Goal: Entertainment & Leisure: Consume media (video, audio)

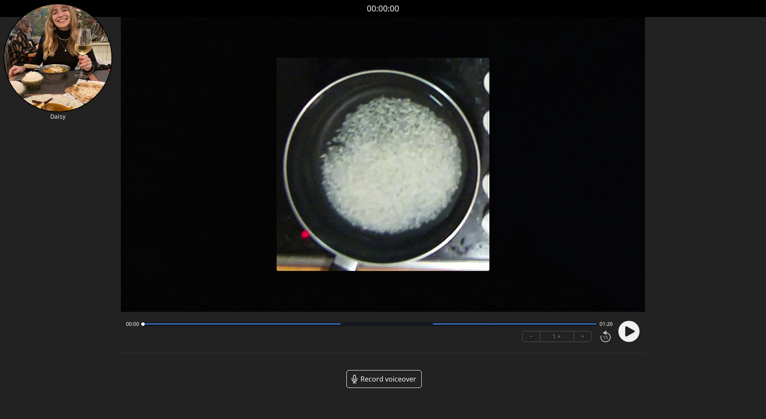
click at [645, 338] on div "Discard Recording? You will not be able to recover this once discarded. Cancel …" at bounding box center [383, 201] width 766 height 402
click at [632, 333] on circle at bounding box center [628, 331] width 21 height 21
click at [348, 330] on div "00:00 01:25 − 1 × +" at bounding box center [367, 331] width 490 height 29
click at [349, 324] on div at bounding box center [368, 324] width 453 height 4
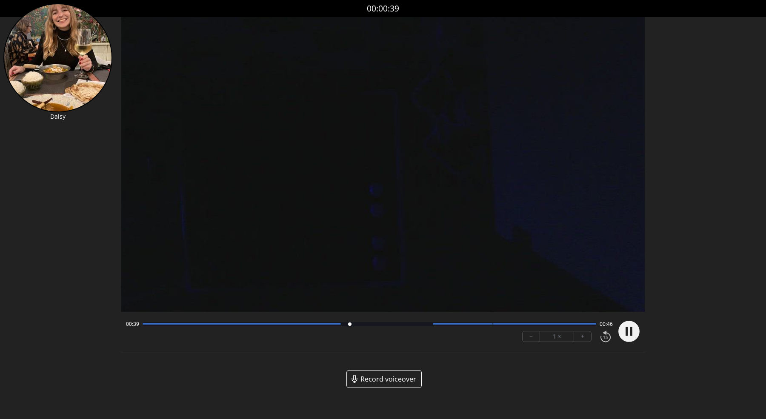
click at [386, 324] on div at bounding box center [368, 324] width 453 height 4
click at [425, 324] on div at bounding box center [368, 324] width 453 height 4
click at [514, 327] on div "01:04 00:21" at bounding box center [369, 324] width 486 height 7
click at [519, 323] on div at bounding box center [544, 323] width 103 height 1
click at [557, 319] on div "01:11 00:14 − 1 × +" at bounding box center [367, 331] width 490 height 29
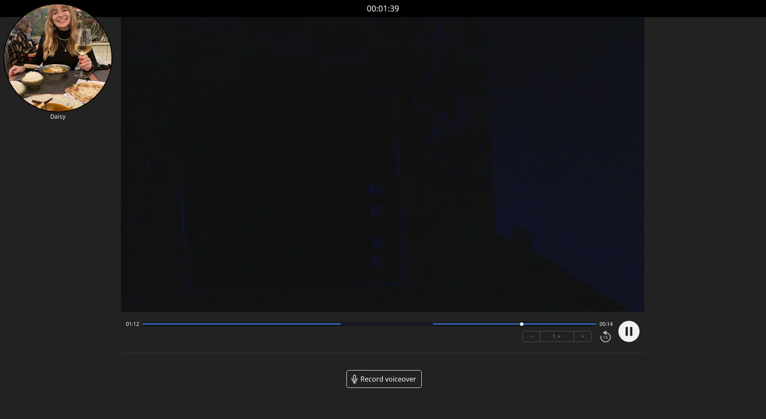
click at [558, 324] on div at bounding box center [544, 323] width 103 height 1
click at [582, 325] on div at bounding box center [368, 324] width 453 height 4
click at [589, 326] on div at bounding box center [584, 324] width 11 height 11
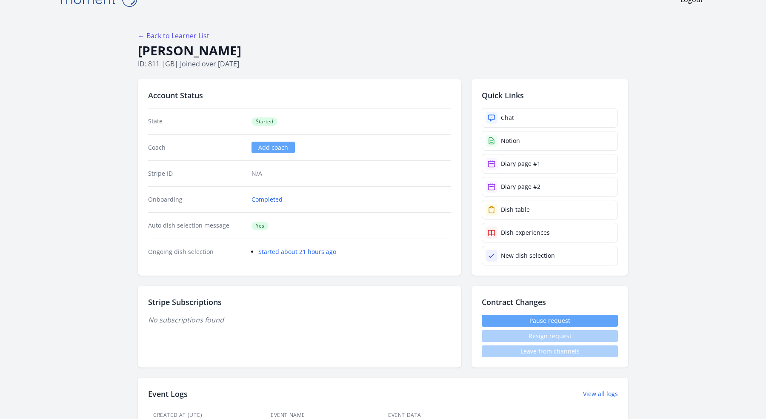
scroll to position [20, 0]
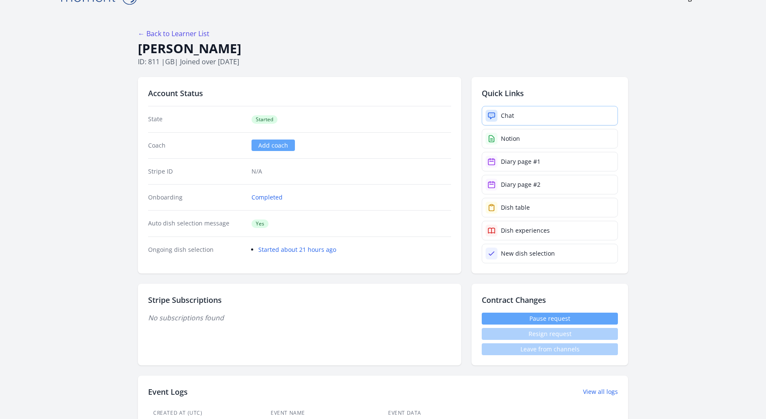
click at [507, 115] on div "Chat" at bounding box center [507, 115] width 13 height 9
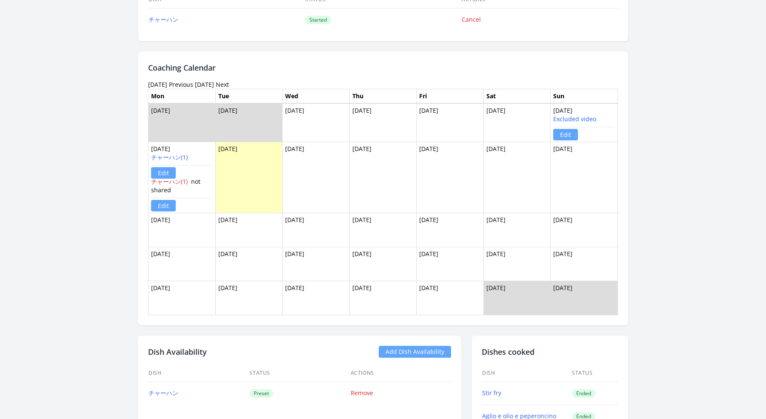
scroll to position [590, 0]
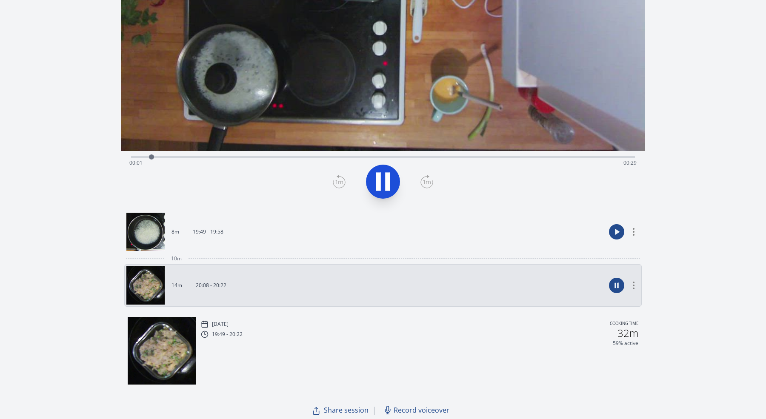
scroll to position [162, 0]
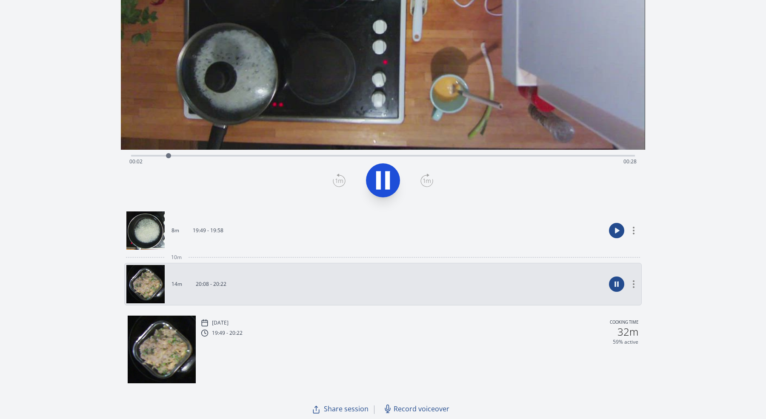
click at [229, 252] on div "10m" at bounding box center [382, 257] width 517 height 11
click at [233, 231] on link "8m 19:49 - 19:58" at bounding box center [365, 230] width 478 height 38
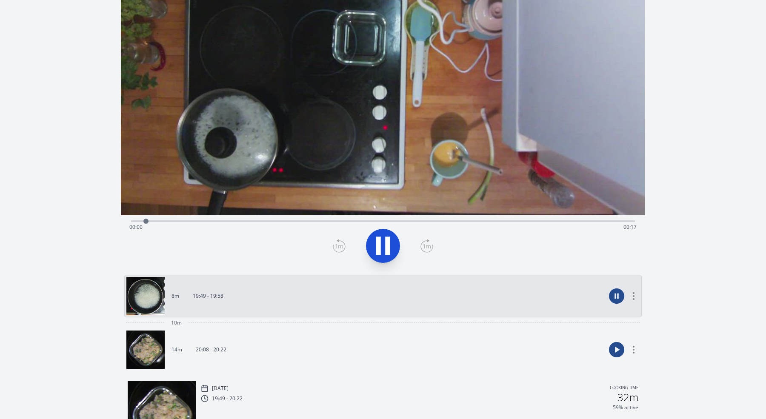
scroll to position [96, 0]
click at [302, 231] on div "Time elapsed: 00:00 Time remaining: 00:17" at bounding box center [382, 228] width 507 height 14
click at [304, 336] on link "14m 20:08 - 20:22" at bounding box center [365, 350] width 478 height 38
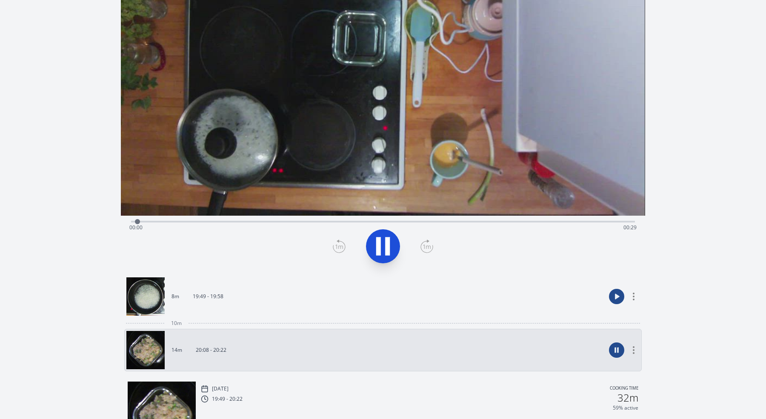
click at [278, 215] on video at bounding box center [383, 68] width 524 height 295
click at [343, 222] on div "Time elapsed: 00:01 Time remaining: 00:29" at bounding box center [382, 228] width 507 height 14
click at [424, 224] on div "Time elapsed: 00:13 Time remaining: 00:16" at bounding box center [382, 228] width 507 height 14
click at [492, 223] on div "Time elapsed: 00:17 Time remaining: 00:12" at bounding box center [382, 228] width 507 height 14
click at [544, 222] on div "Time elapsed: 00:21 Time remaining: 00:08" at bounding box center [382, 228] width 507 height 14
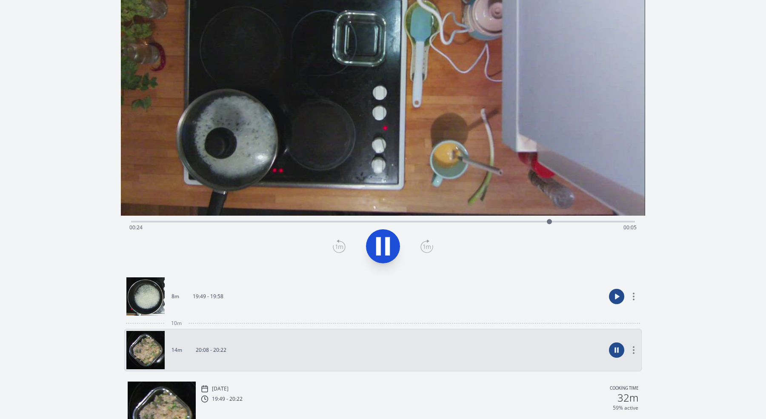
click at [567, 222] on div "Time elapsed: 00:24 Time remaining: 00:05" at bounding box center [382, 228] width 507 height 14
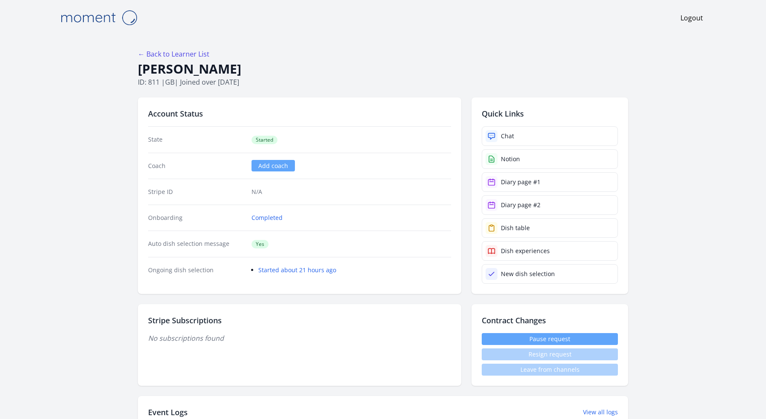
scroll to position [590, 0]
